Goal: Information Seeking & Learning: Learn about a topic

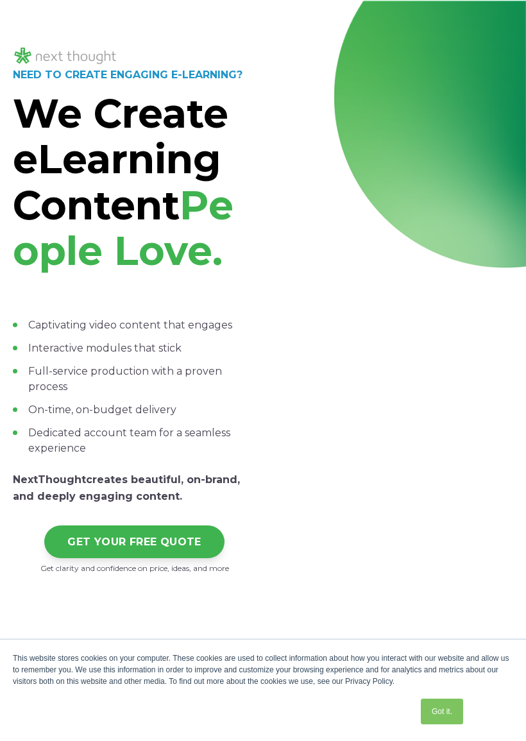
click at [510, 21] on div "NEED TO CREATE ENGAGING E-LEARNING? We Create eLearning Content People Love. Ca…" at bounding box center [263, 326] width 526 height 651
click at [497, 34] on div at bounding box center [263, 46] width 501 height 42
click at [15, 4] on div "NEED TO CREATE ENGAGING E-LEARNING? We Create eLearning Content People Love. Ca…" at bounding box center [263, 326] width 526 height 651
click at [42, 13] on div "NEED TO CREATE ENGAGING E-LEARNING? We Create eLearning Content People Love. Ca…" at bounding box center [263, 326] width 526 height 651
click at [451, 695] on div "Got it." at bounding box center [442, 711] width 50 height 33
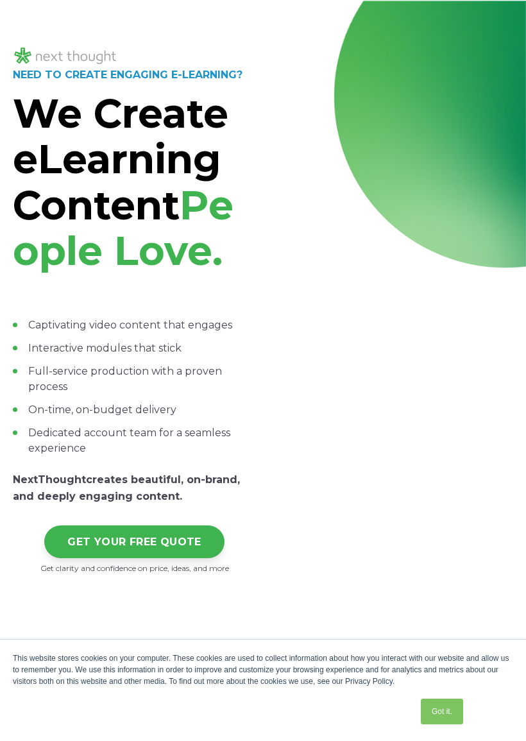
click at [503, 14] on div "NEED TO CREATE ENGAGING E-LEARNING? We Create eLearning Content People Love. Ca…" at bounding box center [263, 326] width 526 height 651
click at [494, 45] on div at bounding box center [263, 46] width 501 height 42
click at [501, 22] on div "NEED TO CREATE ENGAGING E-LEARNING? We Create eLearning Content People Love. Ca…" at bounding box center [263, 326] width 526 height 651
click at [504, 14] on div "NEED TO CREATE ENGAGING E-LEARNING? We Create eLearning Content People Love. Ca…" at bounding box center [263, 326] width 526 height 651
click at [493, 9] on div "NEED TO CREATE ENGAGING E-LEARNING? We Create eLearning Content People Love. Ca…" at bounding box center [263, 326] width 526 height 651
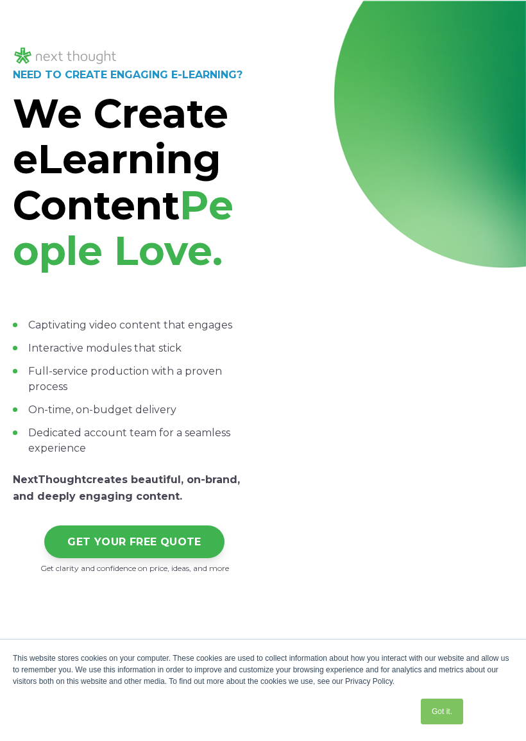
click at [493, 6] on div "NEED TO CREATE ENGAGING E-LEARNING? We Create eLearning Content People Love. Ca…" at bounding box center [263, 326] width 526 height 651
click at [492, 6] on div "NEED TO CREATE ENGAGING E-LEARNING? We Create eLearning Content People Love. Ca…" at bounding box center [263, 326] width 526 height 651
click at [510, 0] on div at bounding box center [263, 0] width 526 height 1
click at [519, 6] on div "NEED TO CREATE ENGAGING E-LEARNING? We Create eLearning Content People Love. Ca…" at bounding box center [263, 326] width 526 height 651
click at [518, 19] on div "NEED TO CREATE ENGAGING E-LEARNING? We Create eLearning Content People Love. Ca…" at bounding box center [263, 326] width 526 height 651
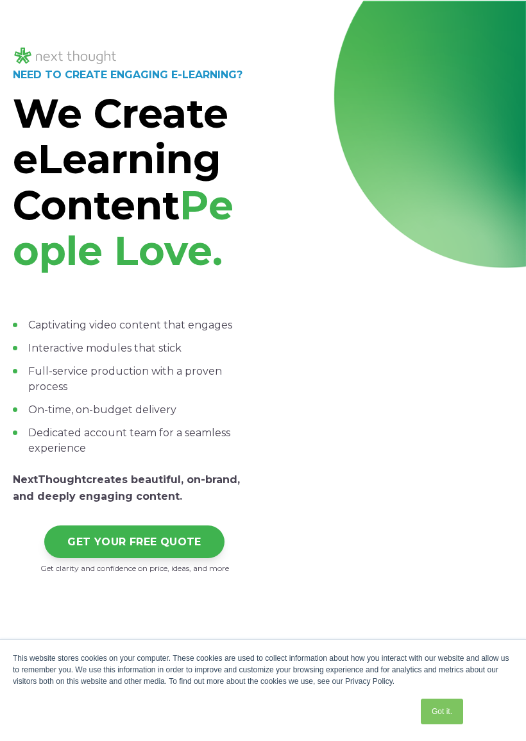
click at [511, 28] on div at bounding box center [263, 46] width 501 height 42
click at [30, 13] on div "NEED TO CREATE ENGAGING E-LEARNING? We Create eLearning Content People Love. Ca…" at bounding box center [263, 326] width 526 height 651
click at [28, 15] on div "NEED TO CREATE ENGAGING E-LEARNING? We Create eLearning Content People Love. Ca…" at bounding box center [263, 326] width 526 height 651
click at [32, 76] on strong "NEED TO CREATE ENGAGING E-LEARNING?" at bounding box center [128, 75] width 230 height 12
click at [66, 80] on strong "NEED TO CREATE ENGAGING E-LEARNING?" at bounding box center [128, 75] width 230 height 12
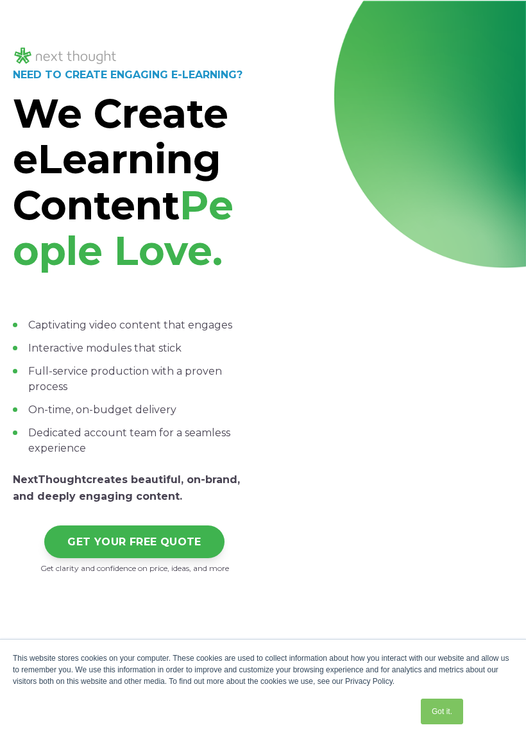
click at [395, 121] on div at bounding box center [391, 310] width 243 height 529
click at [422, 168] on div at bounding box center [391, 310] width 243 height 529
click at [451, 713] on link "Got it." at bounding box center [442, 712] width 42 height 26
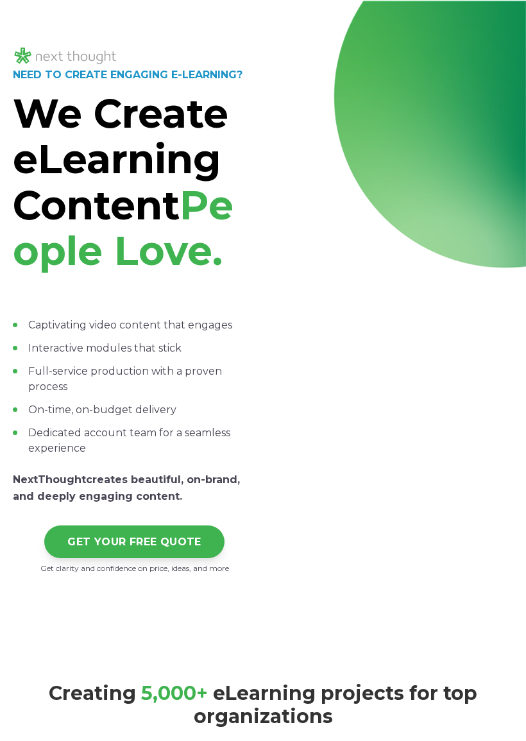
click at [349, 31] on div at bounding box center [263, 46] width 501 height 42
click at [526, 241] on div "NEED TO CREATE ENGAGING E-LEARNING? We Create eLearning Content People Love. Ca…" at bounding box center [263, 326] width 526 height 651
